Goal: Task Accomplishment & Management: Manage account settings

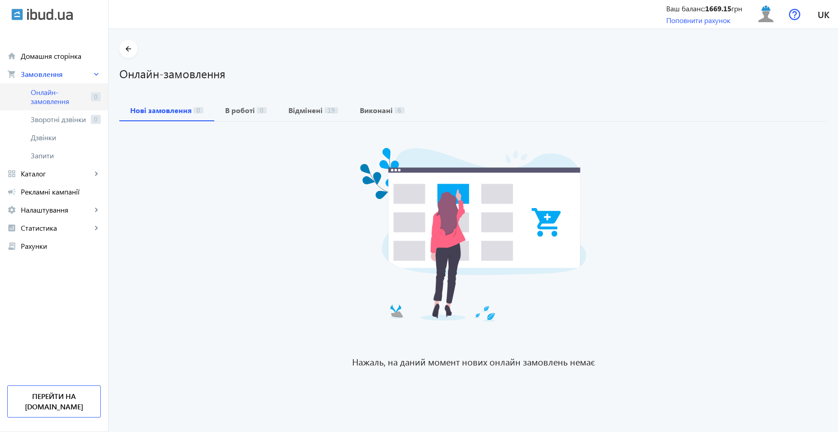
click at [62, 106] on link "Онлайн-замовлення 0" at bounding box center [54, 96] width 108 height 27
click at [53, 94] on span "Онлайн-замовлення" at bounding box center [59, 97] width 57 height 18
